Goal: Navigation & Orientation: Find specific page/section

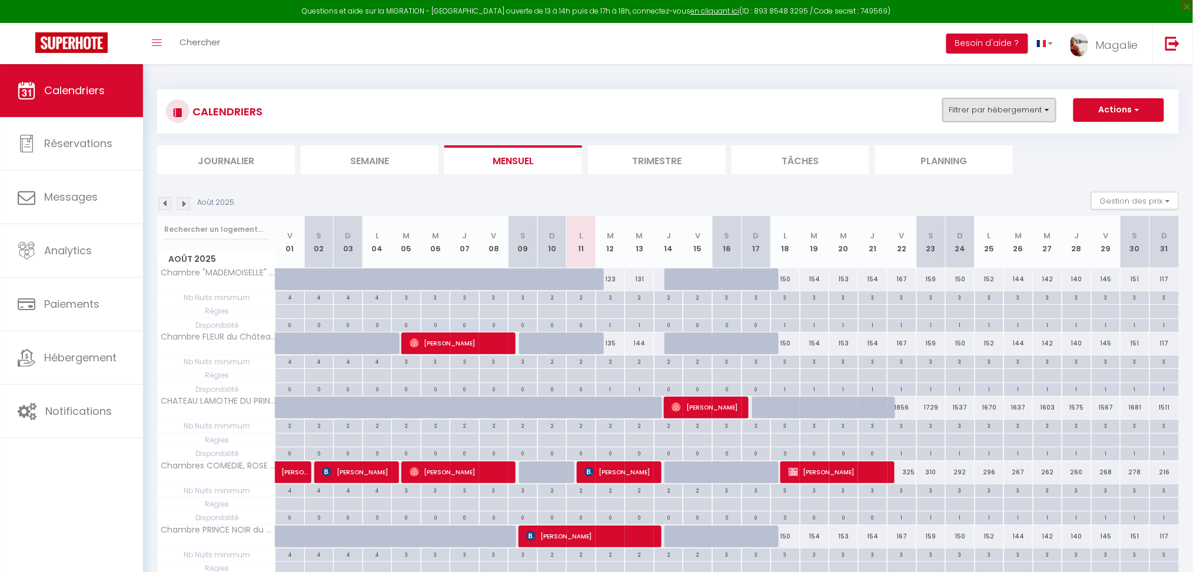
click at [995, 112] on button "Filtrer par hébergement" at bounding box center [999, 110] width 113 height 24
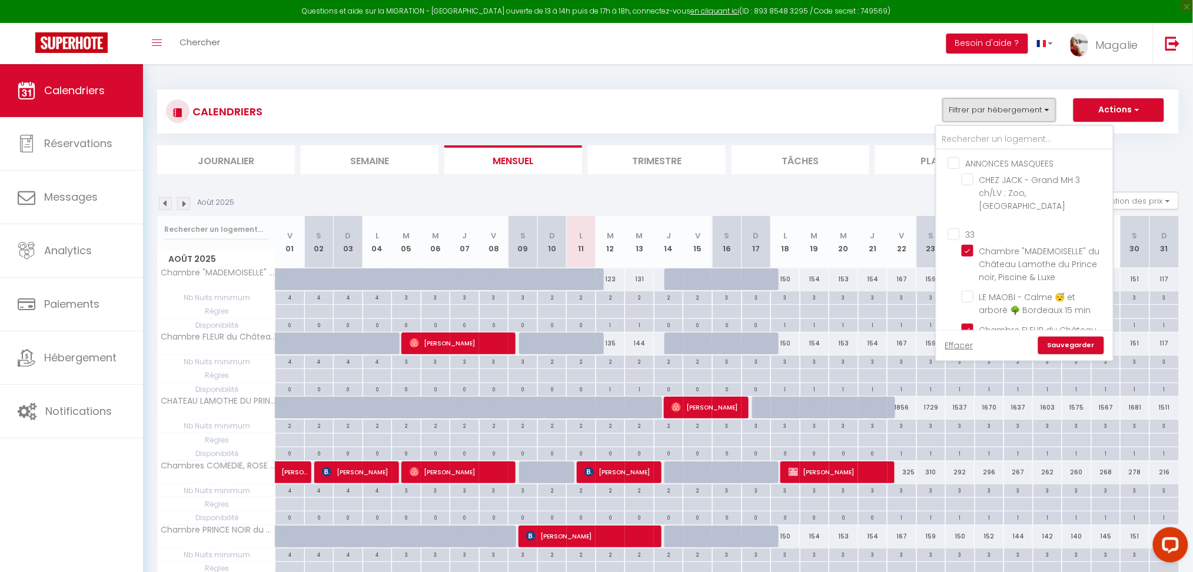
scroll to position [464, 0]
click at [956, 216] on input "33" at bounding box center [1036, 222] width 177 height 12
checkbox input "true"
checkbox input "false"
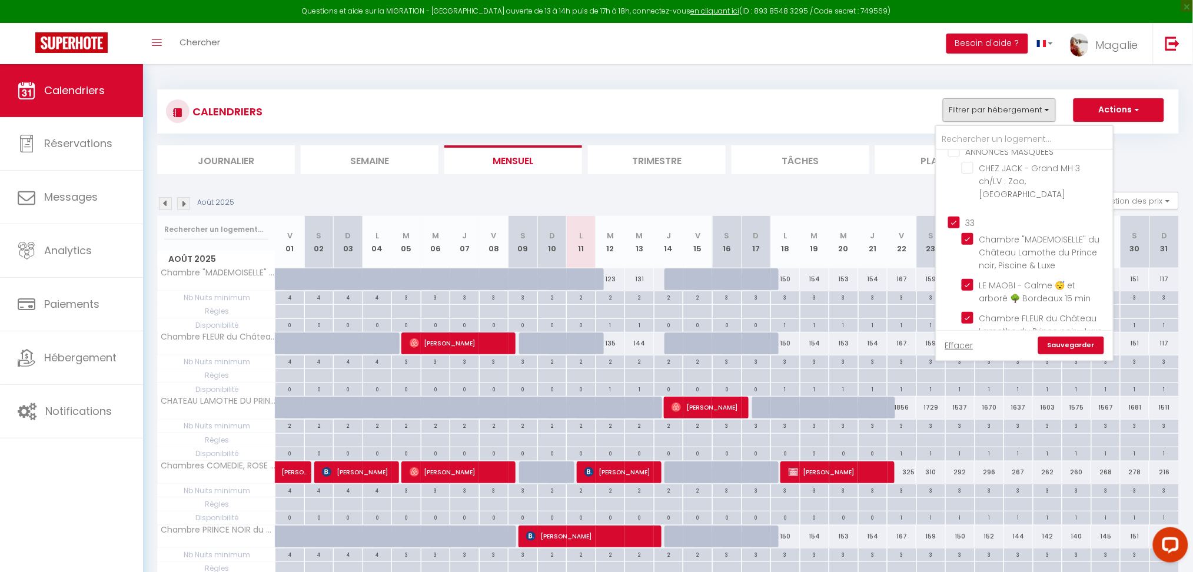
checkbox input "false"
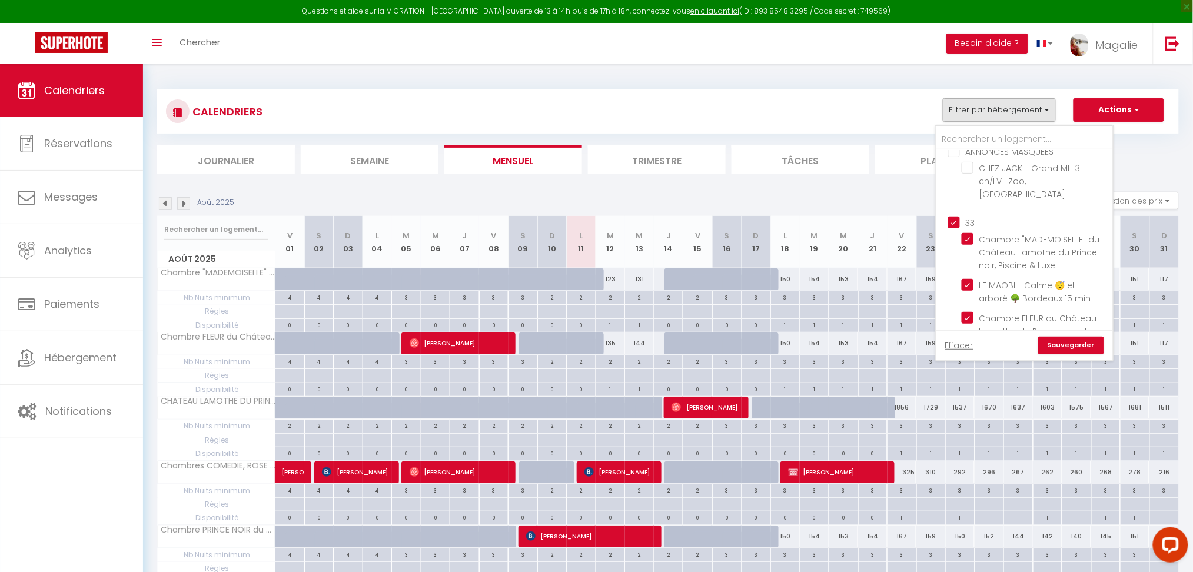
checkbox input "false"
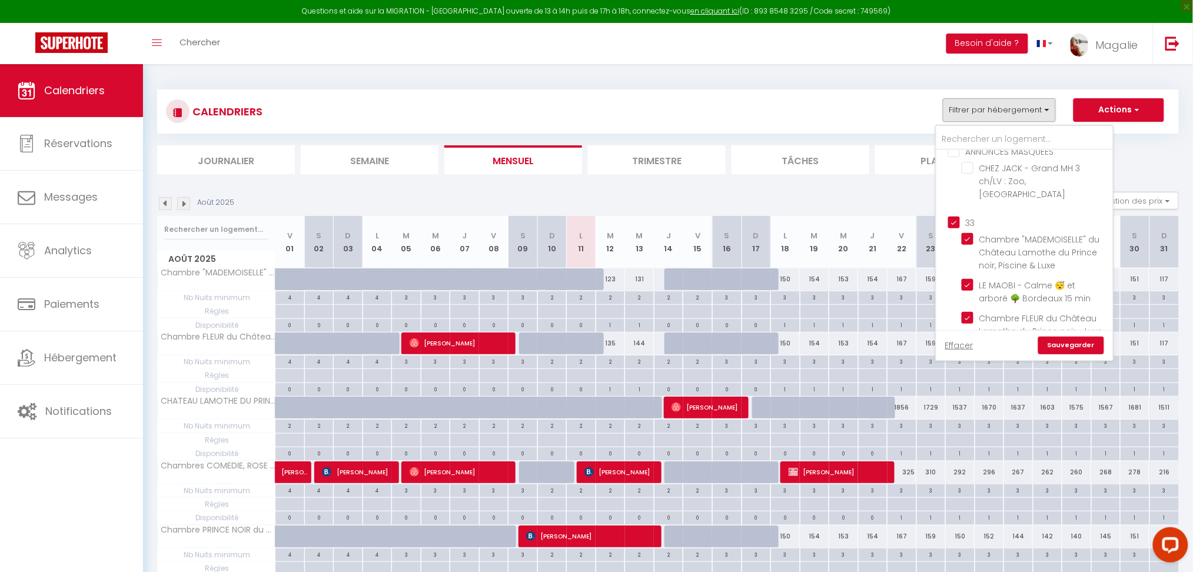
checkbox input "true"
click at [956, 216] on input "33" at bounding box center [1036, 222] width 177 height 12
checkbox input "false"
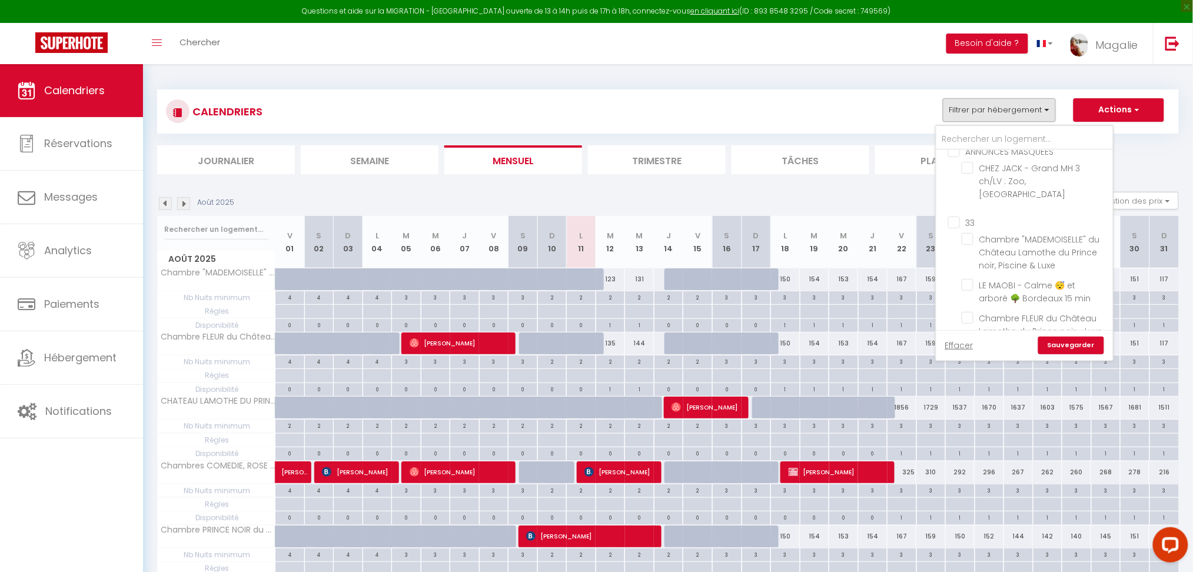
checkbox input "false"
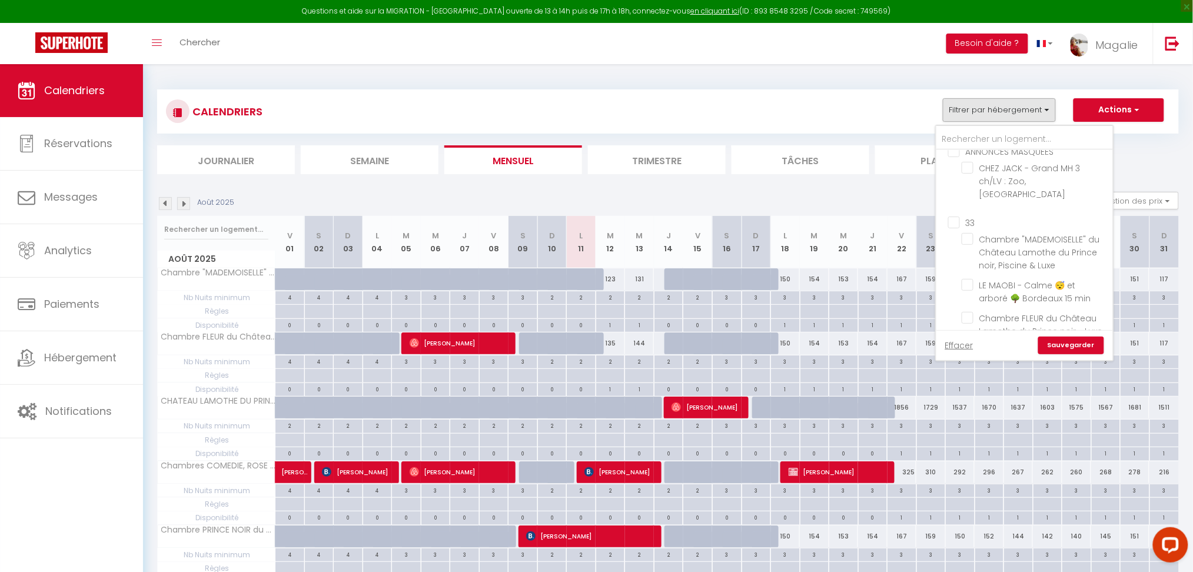
checkbox input "false"
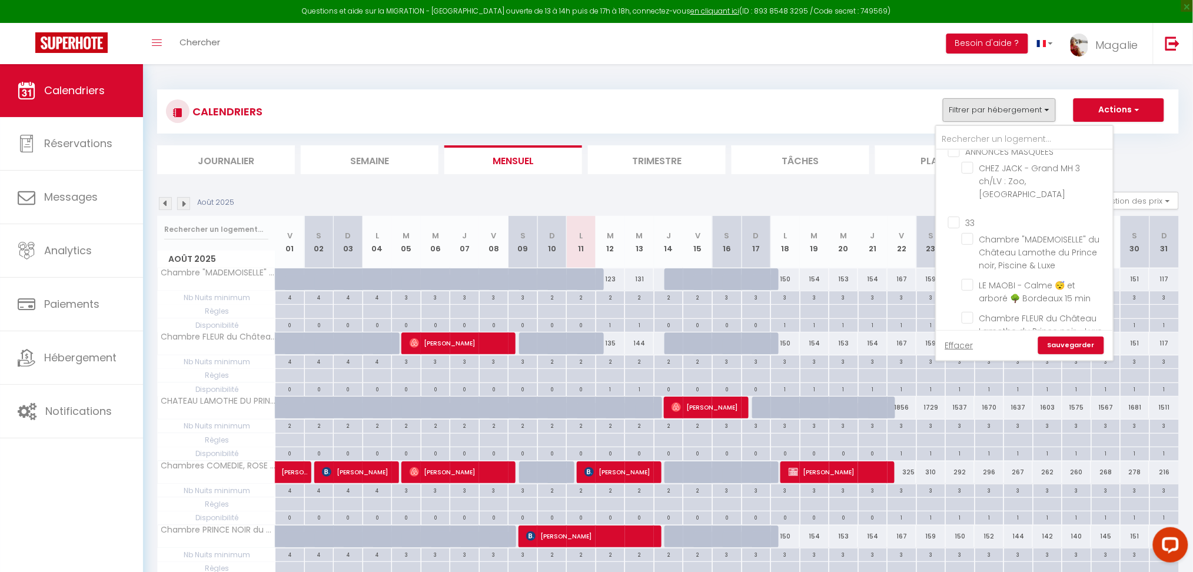
checkbox input "false"
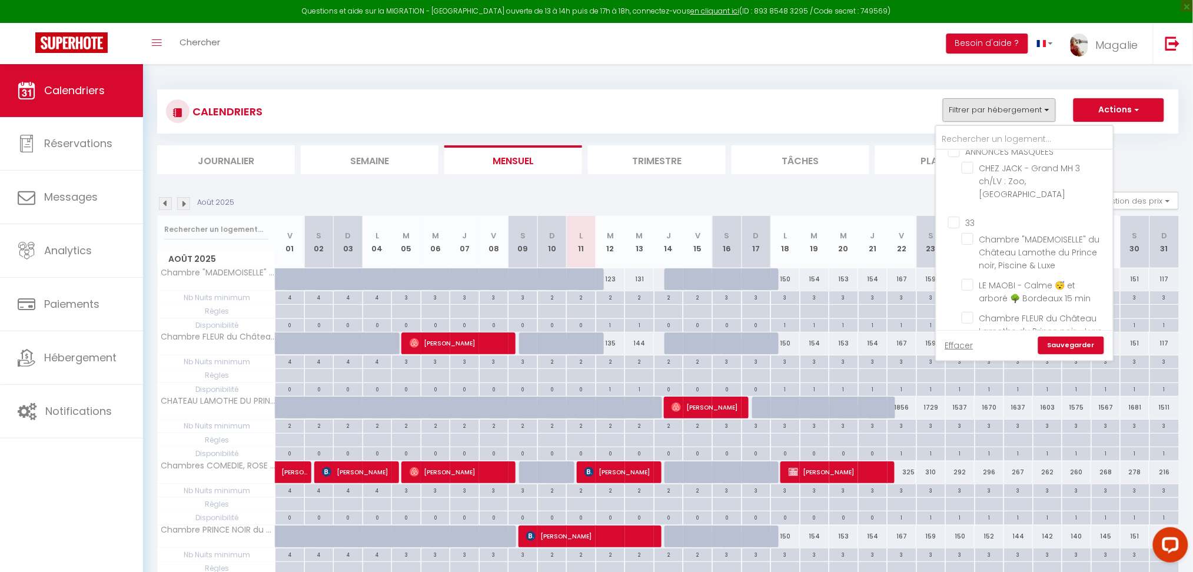
checkbox input "false"
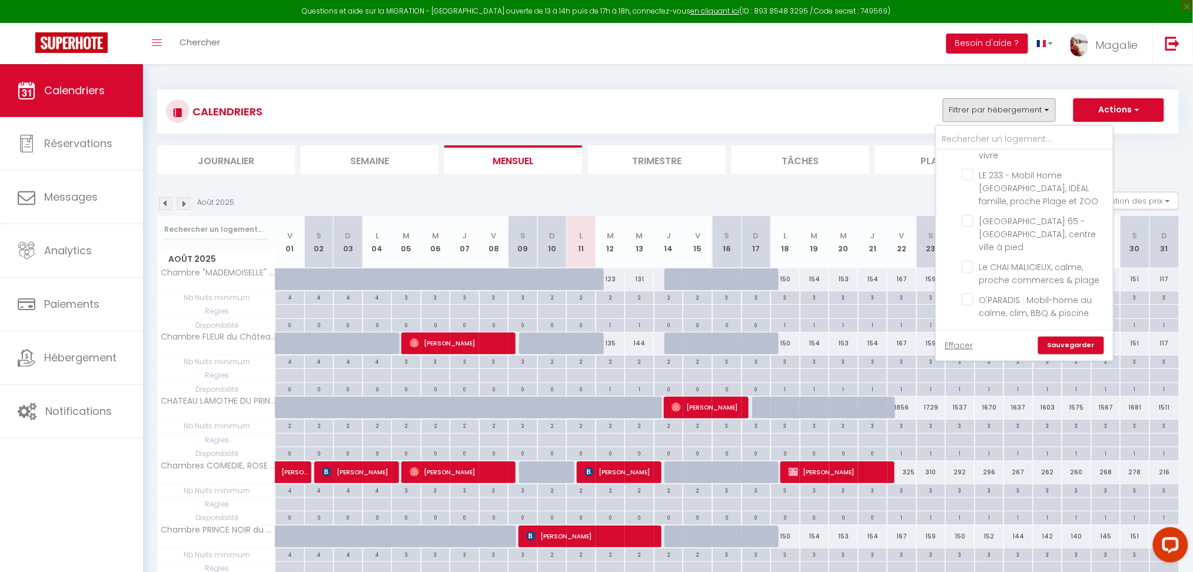
scroll to position [277, 0]
click at [973, 257] on input "Le CHAI MALICIEUX, calme, proche commerces & plage" at bounding box center [1035, 263] width 147 height 12
checkbox input "true"
checkbox input "false"
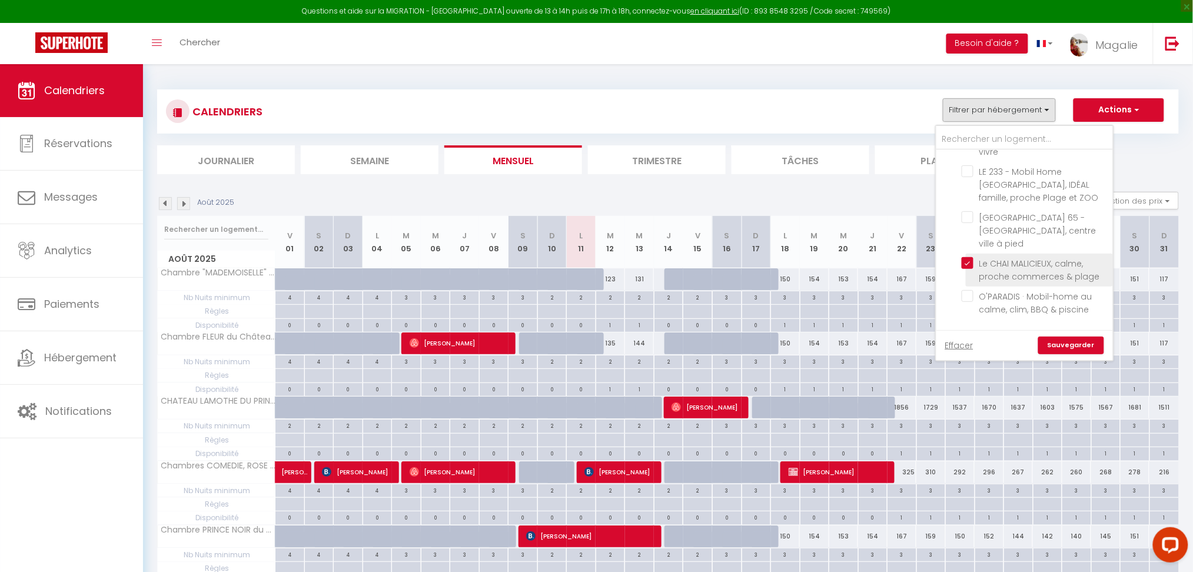
checkbox input "false"
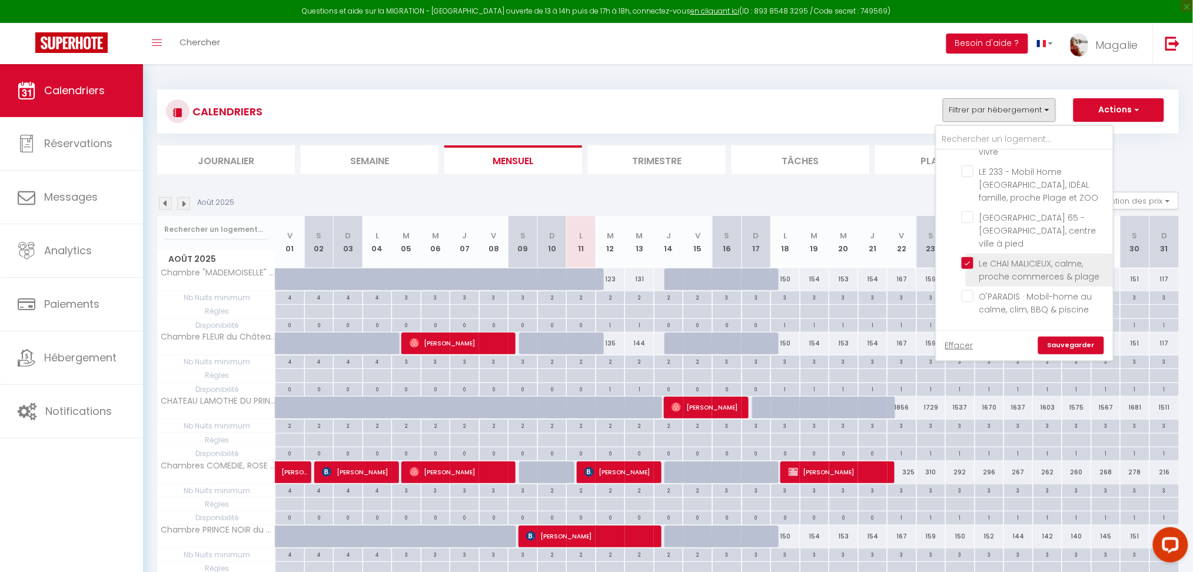
checkbox input "false"
click at [1070, 349] on link "Sauvegarder" at bounding box center [1072, 346] width 66 height 18
